Goal: Browse casually

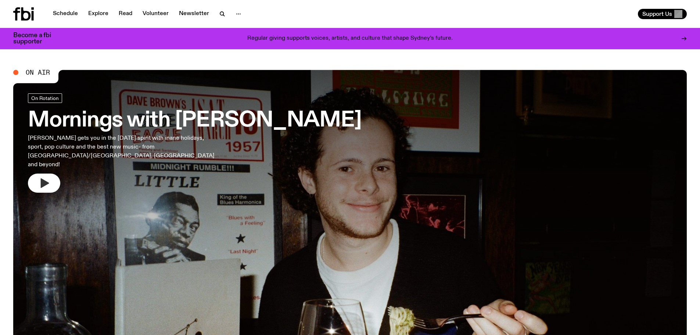
click at [43, 178] on icon "button" at bounding box center [45, 183] width 8 height 10
click at [688, 288] on button "button" at bounding box center [691, 288] width 10 height 7
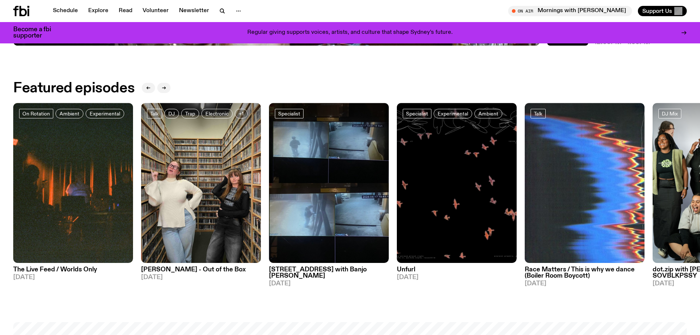
scroll to position [401, 0]
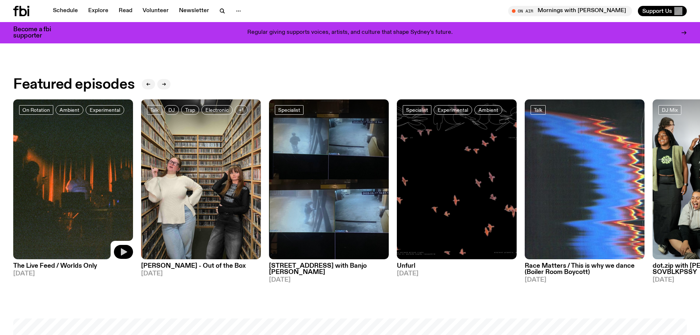
click at [124, 251] on icon "button" at bounding box center [124, 251] width 6 height 7
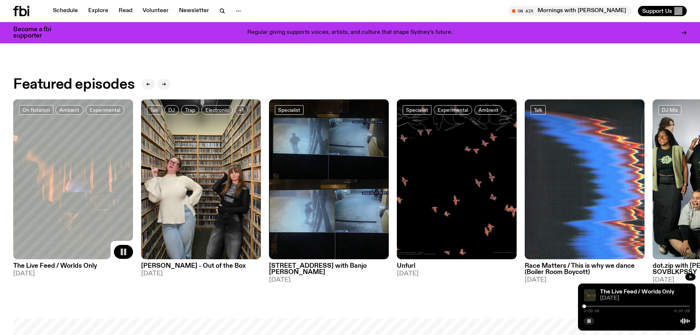
click at [590, 306] on div at bounding box center [637, 306] width 106 height 1
click at [599, 306] on div at bounding box center [637, 306] width 106 height 1
click at [607, 307] on div at bounding box center [637, 306] width 106 height 1
click at [618, 306] on div at bounding box center [637, 306] width 106 height 1
click at [626, 306] on div at bounding box center [637, 306] width 106 height 1
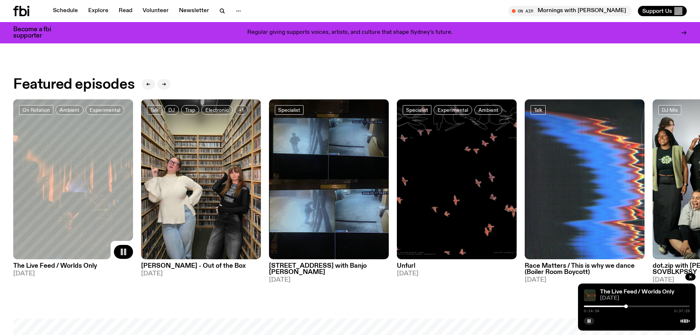
click at [636, 306] on div at bounding box center [637, 306] width 106 height 1
click at [255, 250] on icon "button" at bounding box center [251, 251] width 9 height 9
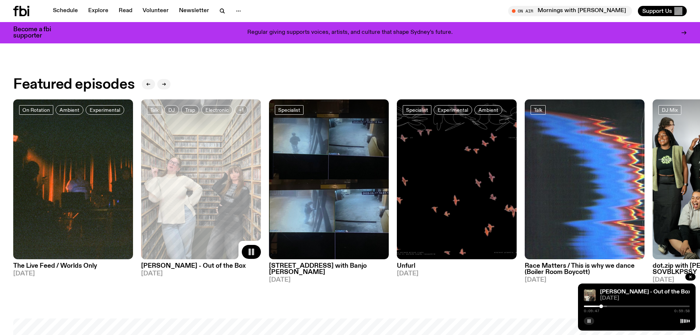
click at [587, 321] on icon "button" at bounding box center [589, 321] width 4 height 4
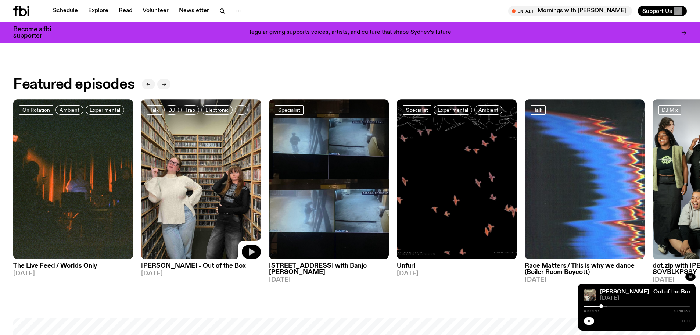
click at [585, 320] on button "button" at bounding box center [589, 320] width 10 height 7
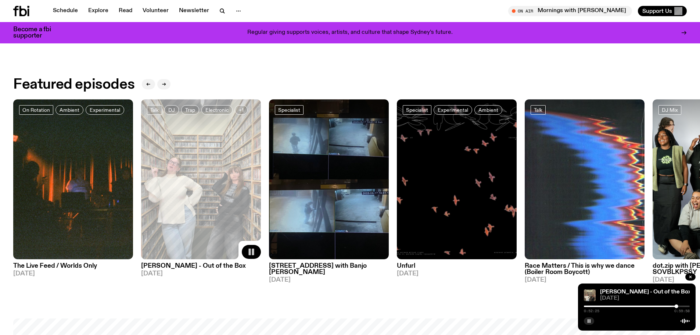
click at [588, 320] on icon "button" at bounding box center [589, 321] width 4 height 4
